Goal: Check status: Check status

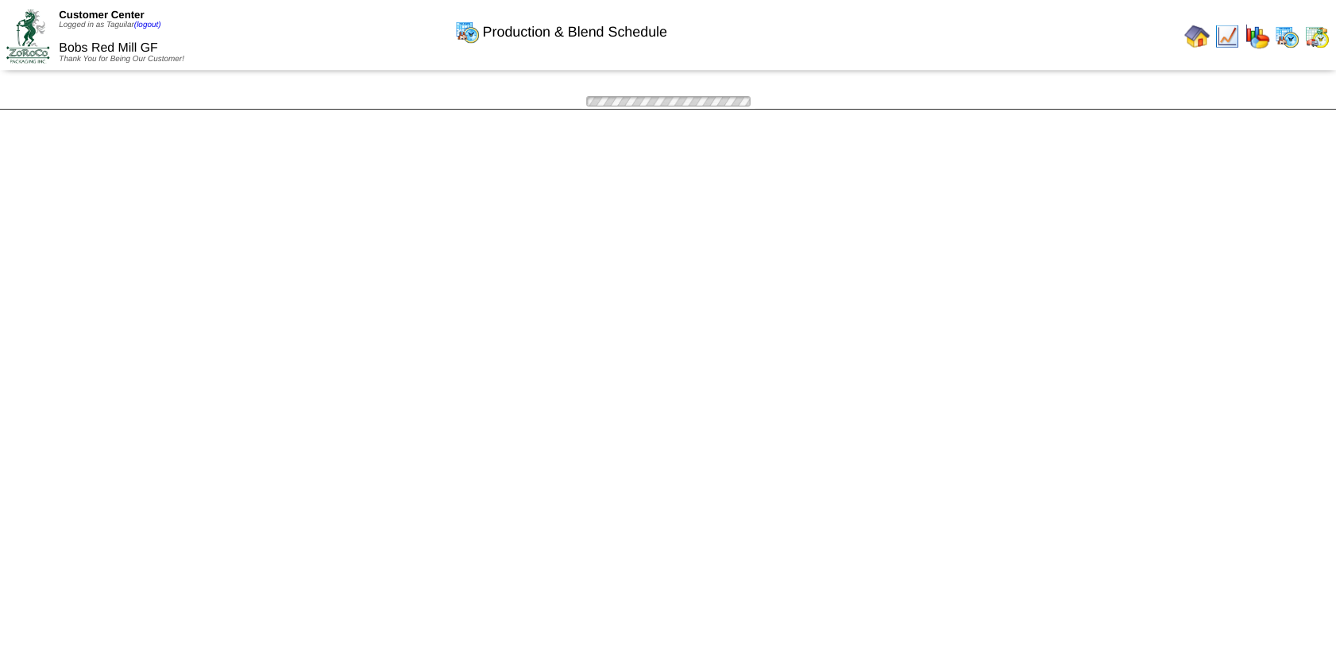
scroll to position [650, 0]
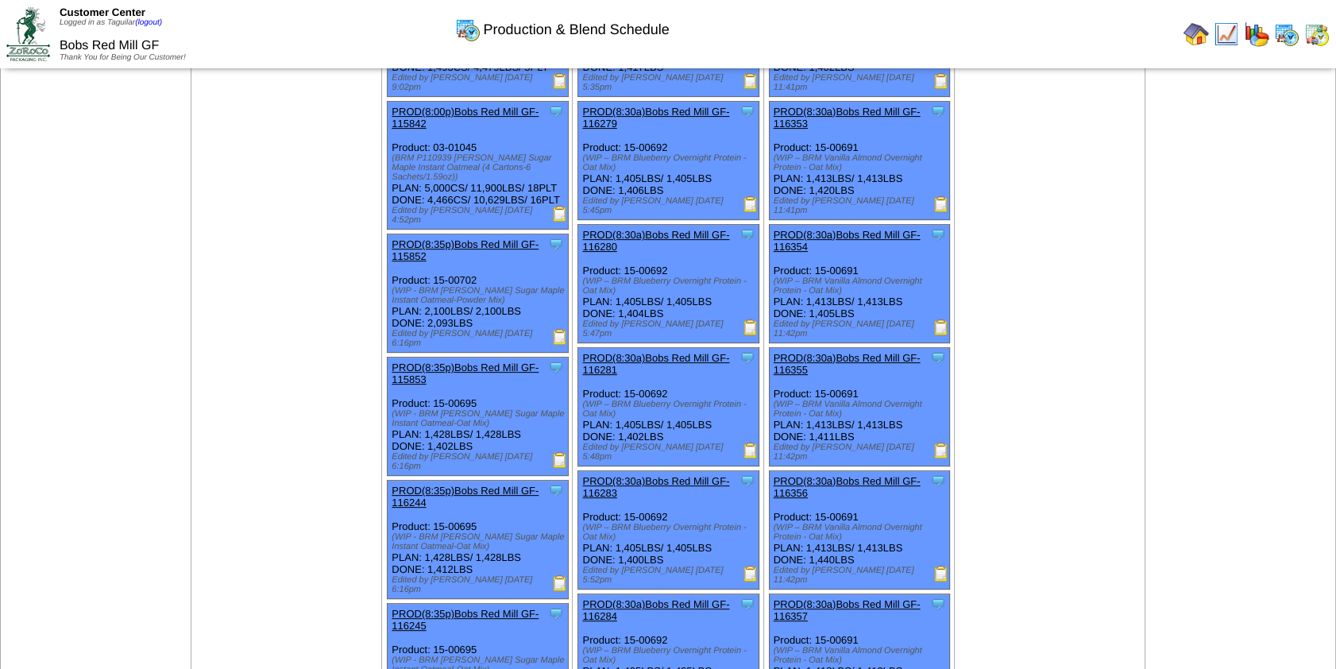
click at [1199, 31] on img at bounding box center [1195, 33] width 25 height 25
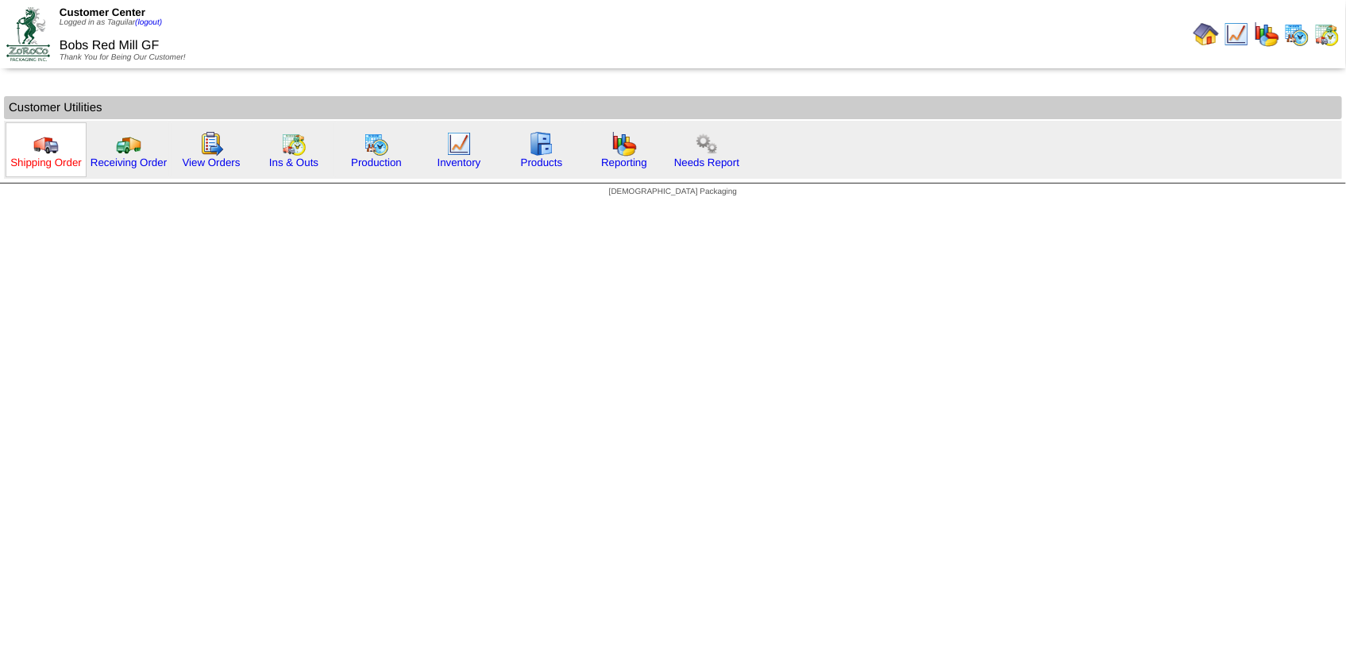
click at [52, 156] on link "Shipping Order" at bounding box center [45, 162] width 71 height 12
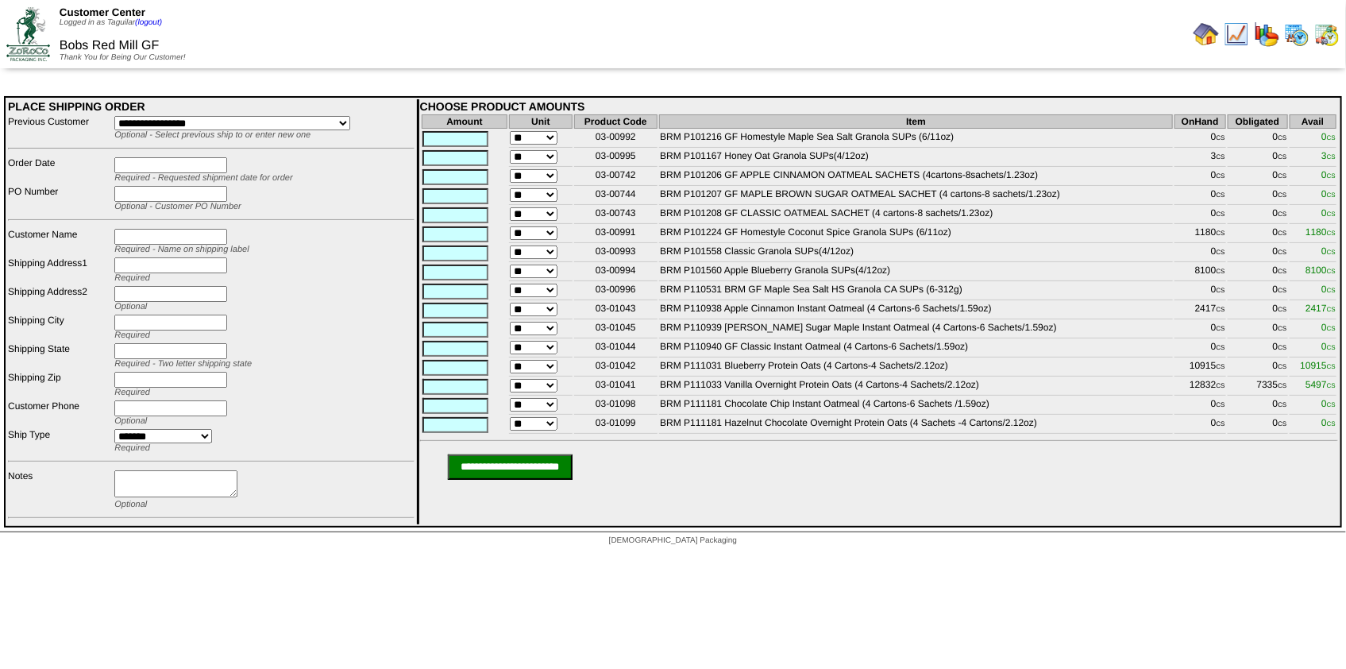
click at [1332, 31] on img at bounding box center [1326, 33] width 25 height 25
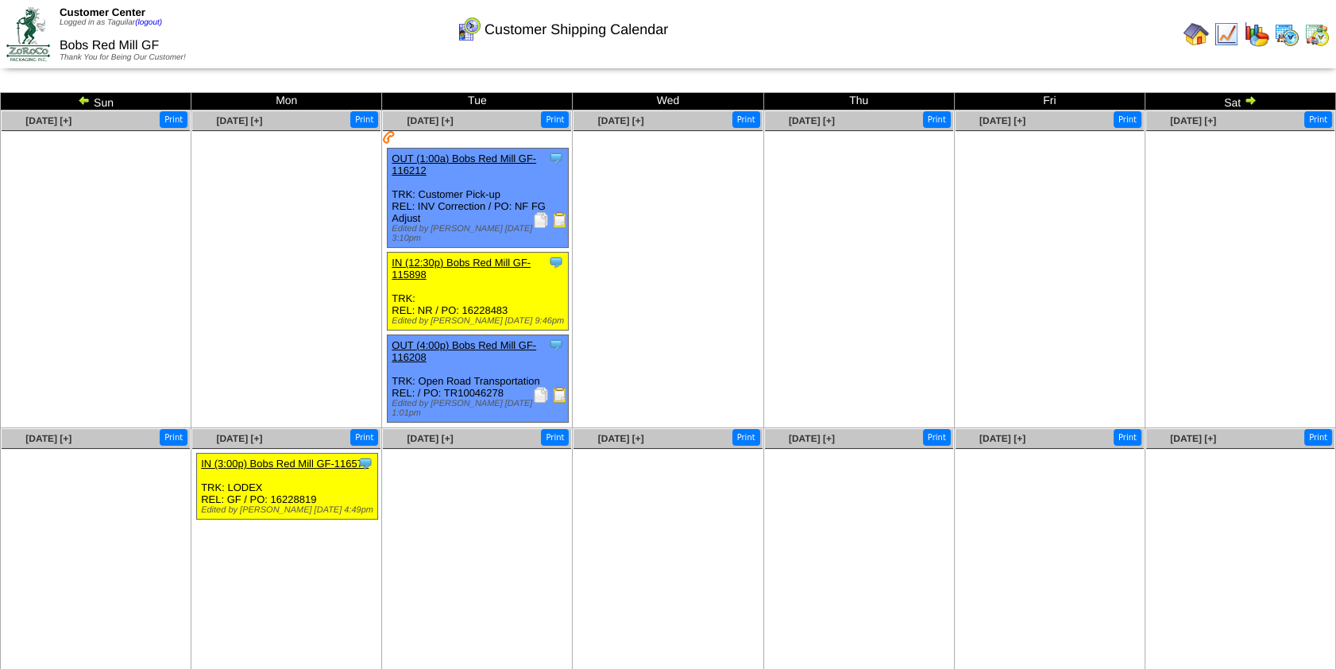
click at [1191, 32] on img at bounding box center [1195, 33] width 25 height 25
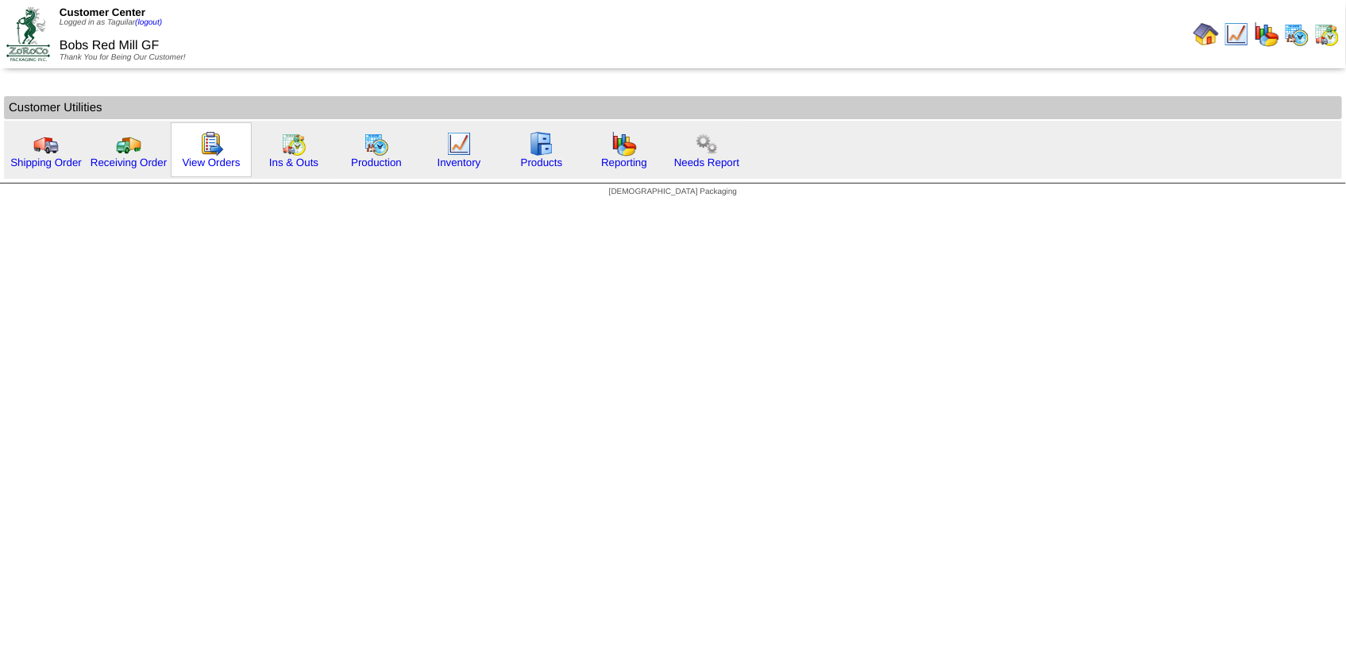
click at [224, 155] on div "View Orders" at bounding box center [211, 149] width 81 height 55
click at [204, 151] on img at bounding box center [211, 143] width 25 height 25
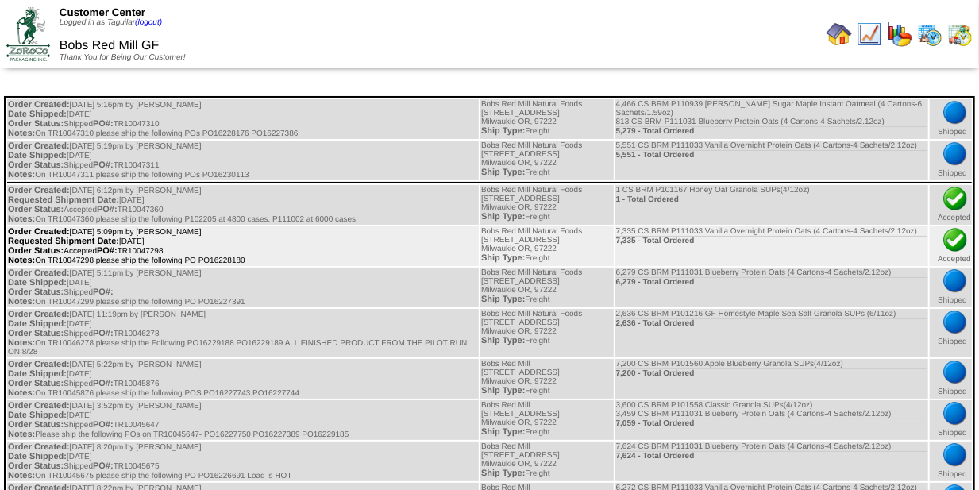
click at [313, 266] on td "Order Created: 09/15/2025 at 5:09pm by Afisher Requested Shipment Date: 09/18/2…" at bounding box center [243, 246] width 472 height 40
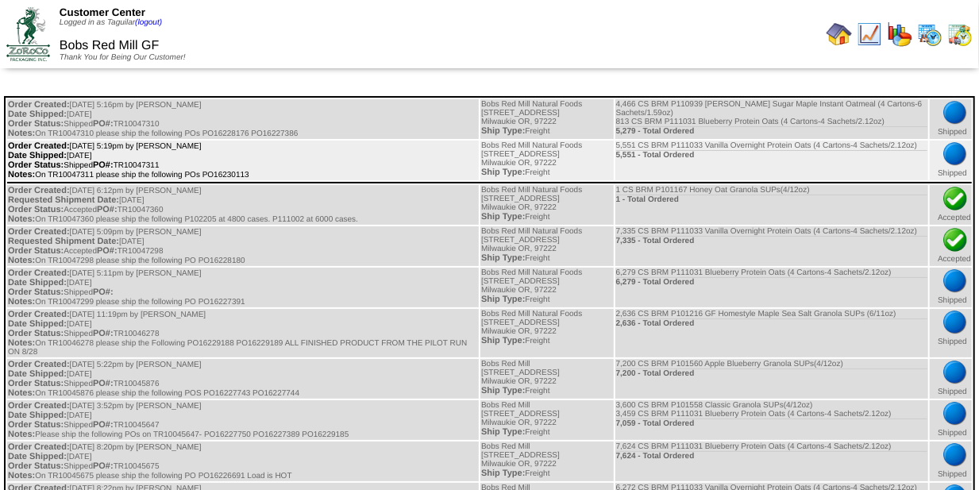
drag, startPoint x: 251, startPoint y: 183, endPoint x: 205, endPoint y: 184, distance: 46.1
click at [205, 180] on td "Order Created: 09/15/2025 at 5:19pm by Afisher Date Shipped: 09/16/2025 Order S…" at bounding box center [243, 161] width 472 height 40
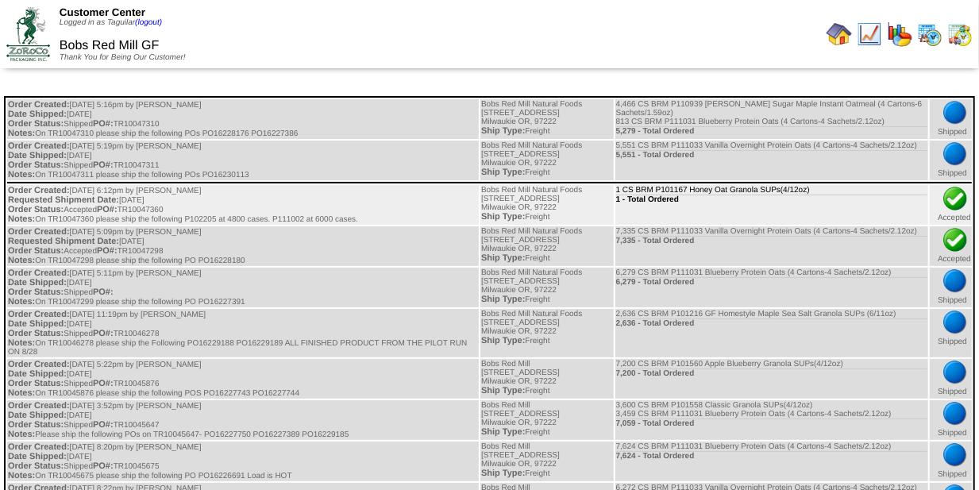
copy td "PO16230113"
